Goal: Task Accomplishment & Management: Manage account settings

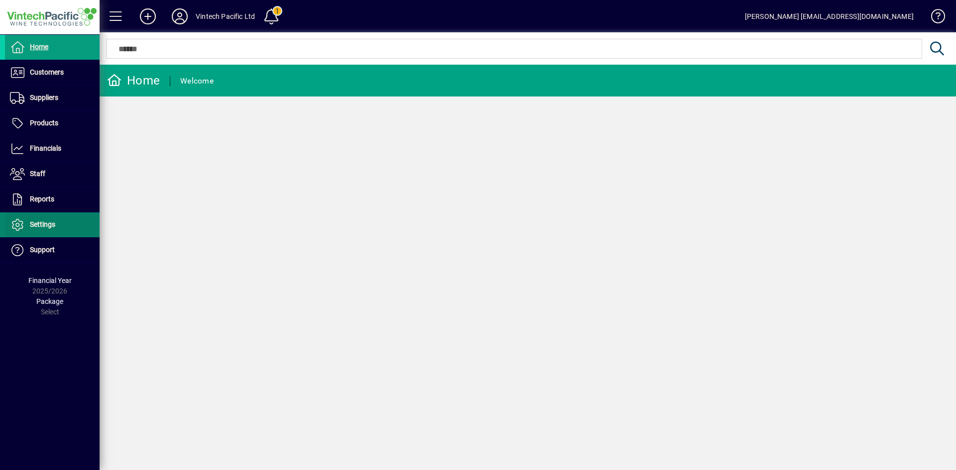
click at [65, 229] on span at bounding box center [52, 225] width 95 height 24
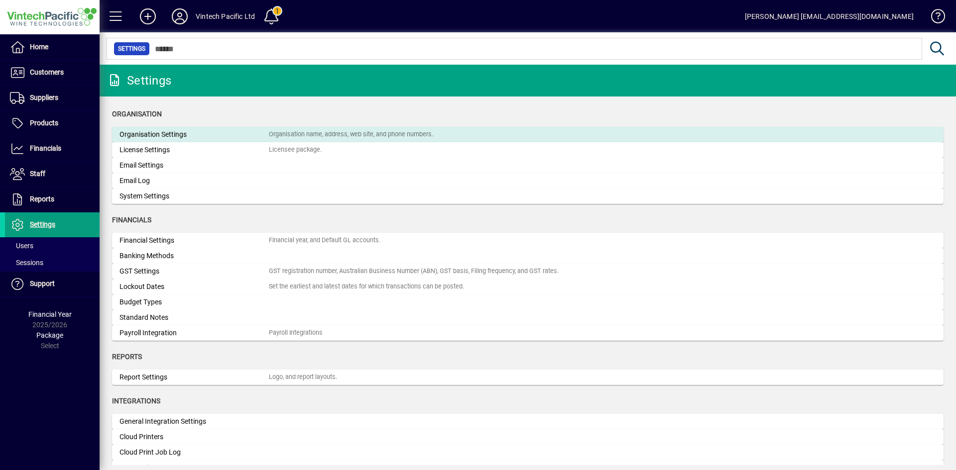
click at [187, 137] on div "Organisation Settings" at bounding box center [193, 134] width 149 height 10
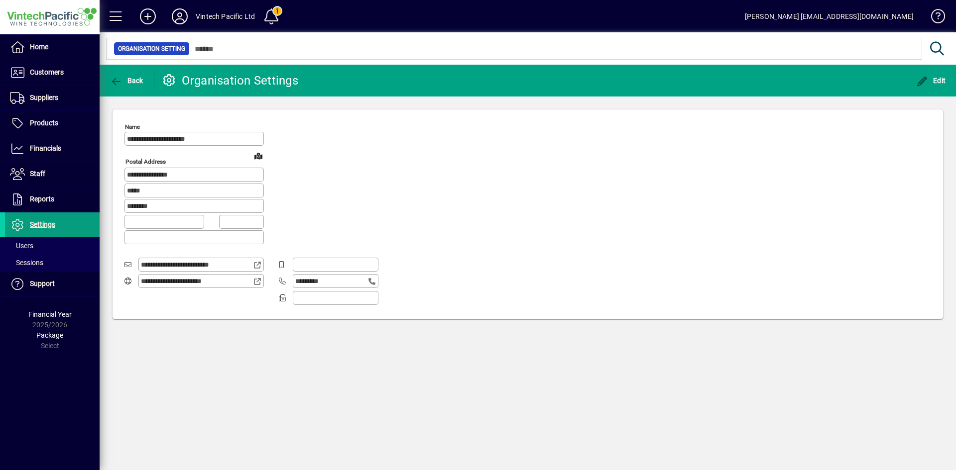
type input "**********"
click at [124, 84] on span "Back" at bounding box center [126, 81] width 33 height 8
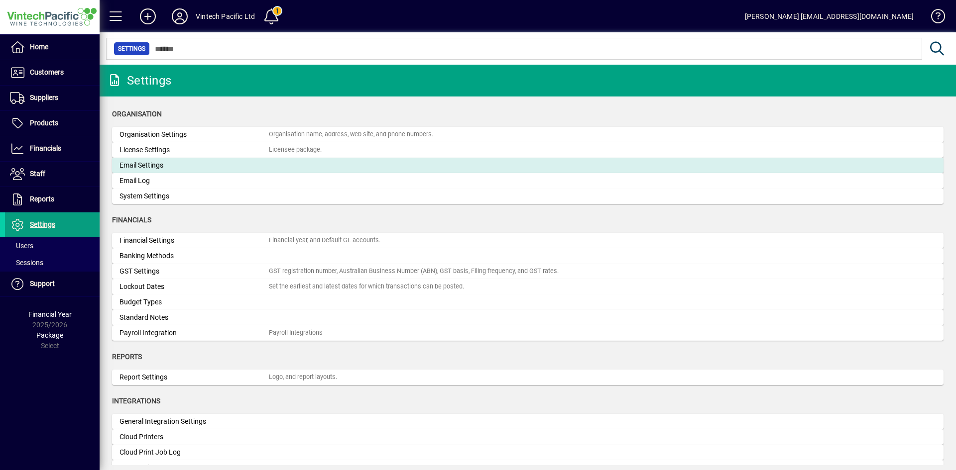
click at [159, 167] on div "Email Settings" at bounding box center [193, 165] width 149 height 10
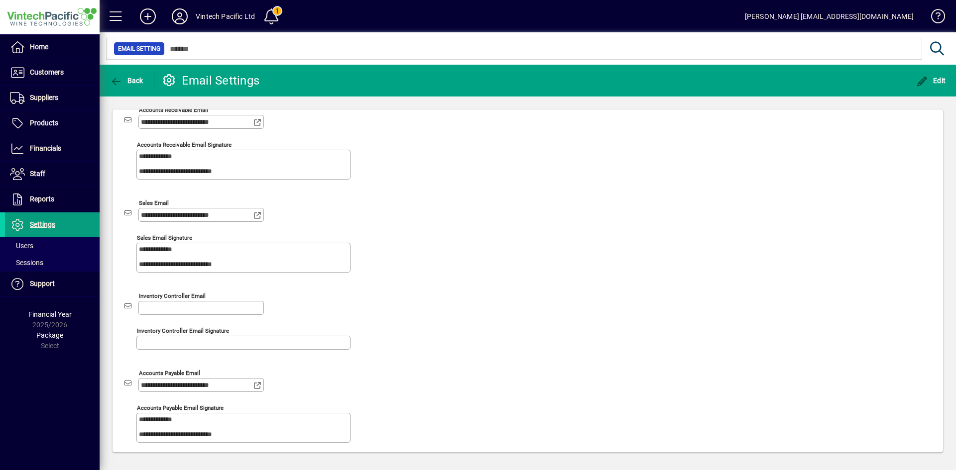
scroll to position [0, 0]
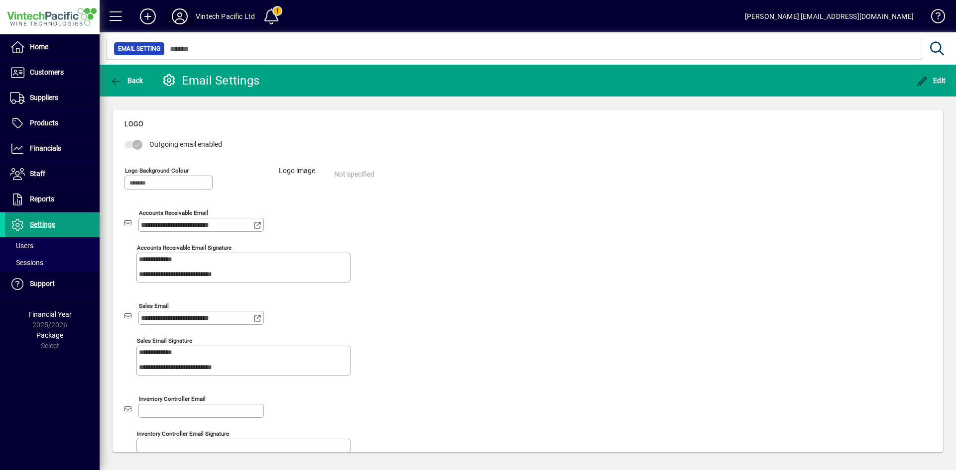
click at [182, 12] on icon at bounding box center [180, 16] width 20 height 16
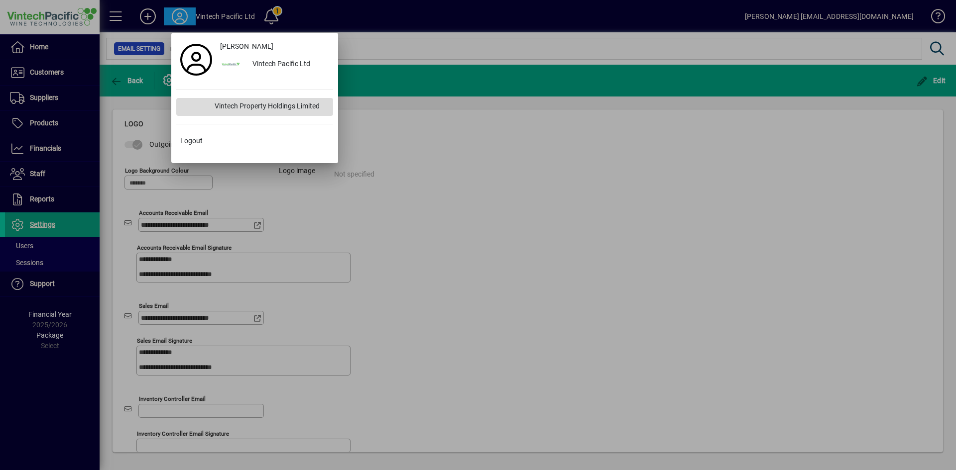
click at [261, 111] on div "Vintech Property Holdings Limited" at bounding box center [270, 107] width 126 height 18
